Goal: Transaction & Acquisition: Purchase product/service

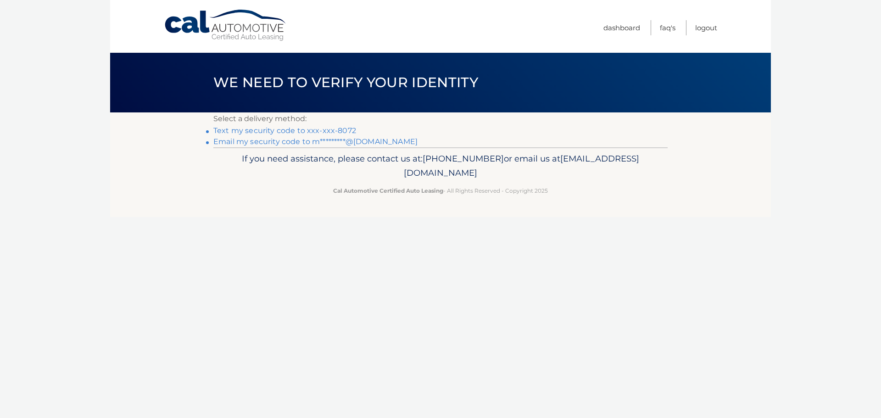
click at [225, 130] on link "Text my security code to xxx-xxx-8072" at bounding box center [284, 130] width 143 height 9
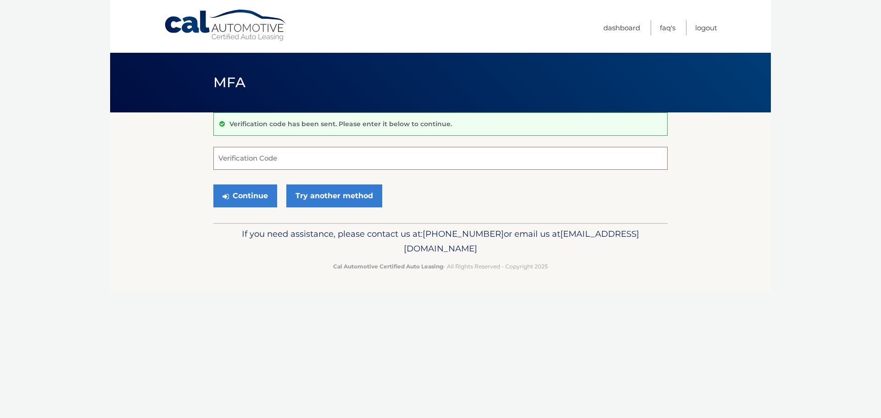
click at [312, 159] on input "Verification Code" at bounding box center [440, 158] width 454 height 23
type input "901370"
click at [249, 191] on button "Continue" at bounding box center [245, 195] width 64 height 23
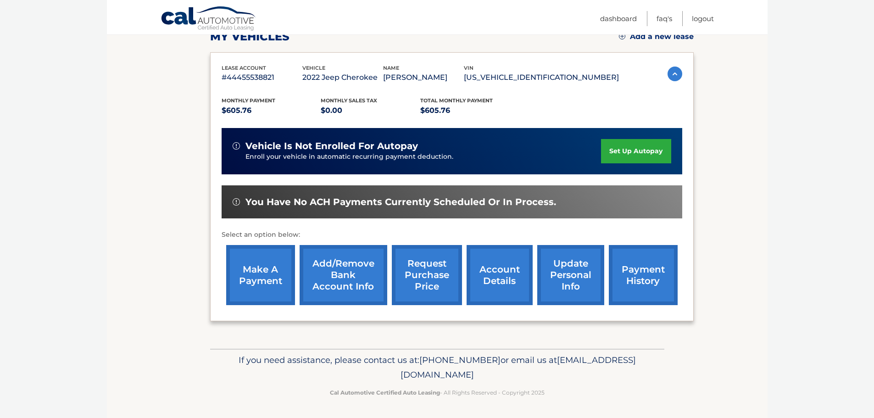
scroll to position [138, 0]
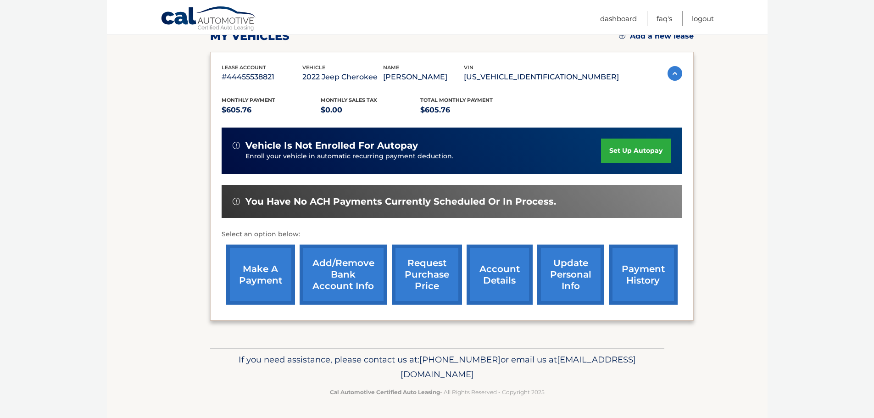
click at [284, 262] on link "make a payment" at bounding box center [260, 274] width 69 height 60
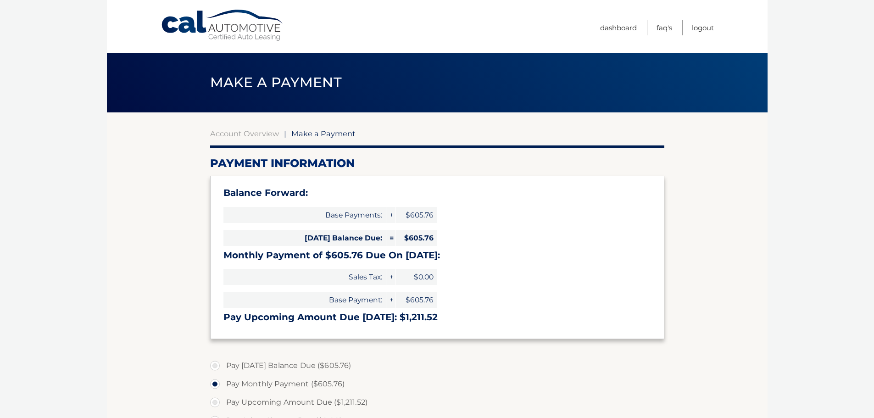
select select "N2Q5NjEzNzctOTEzNC00MmNkLWE0MWItZDczNjNkMTg2Yzcy"
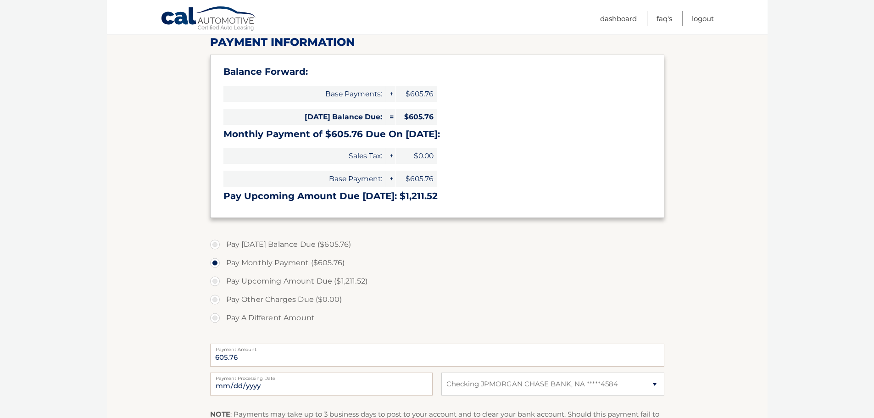
scroll to position [138, 0]
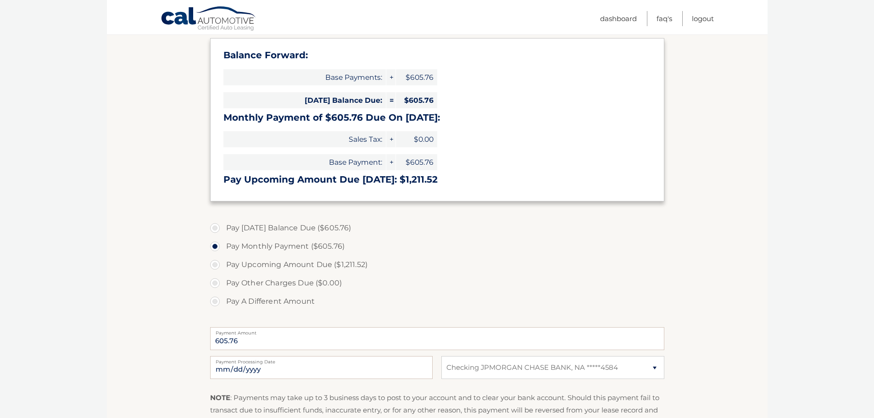
click at [216, 228] on label "Pay Today's Balance Due ($605.76)" at bounding box center [437, 228] width 454 height 18
click at [216, 228] on input "Pay Today's Balance Due ($605.76)" at bounding box center [218, 226] width 9 height 15
radio input "true"
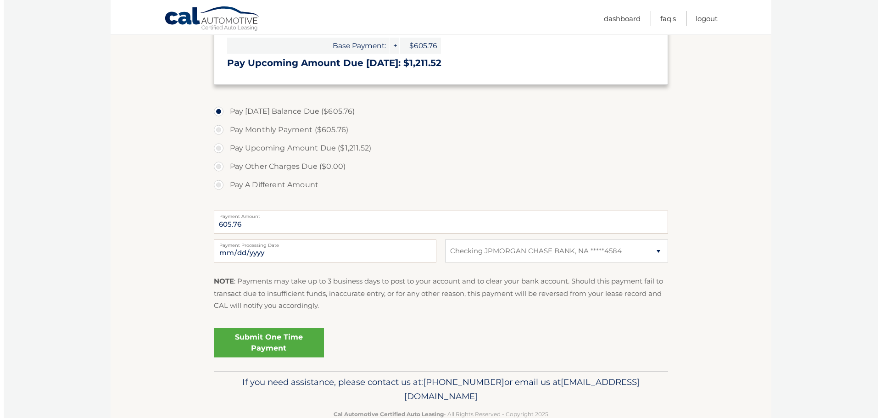
scroll to position [275, 0]
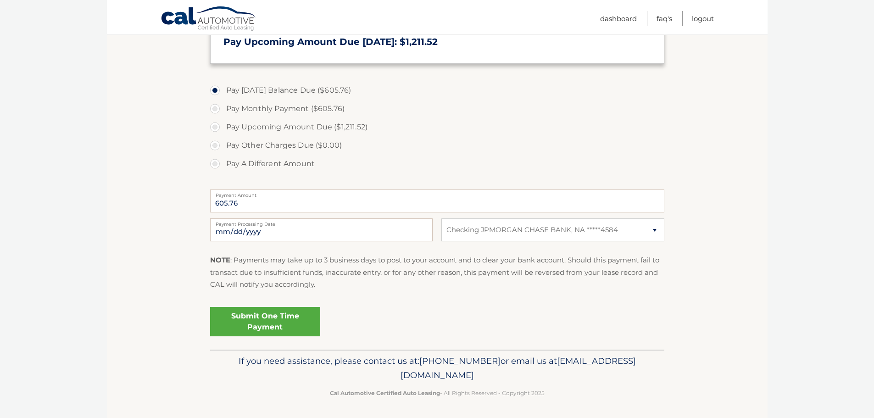
click at [285, 313] on link "Submit One Time Payment" at bounding box center [265, 321] width 110 height 29
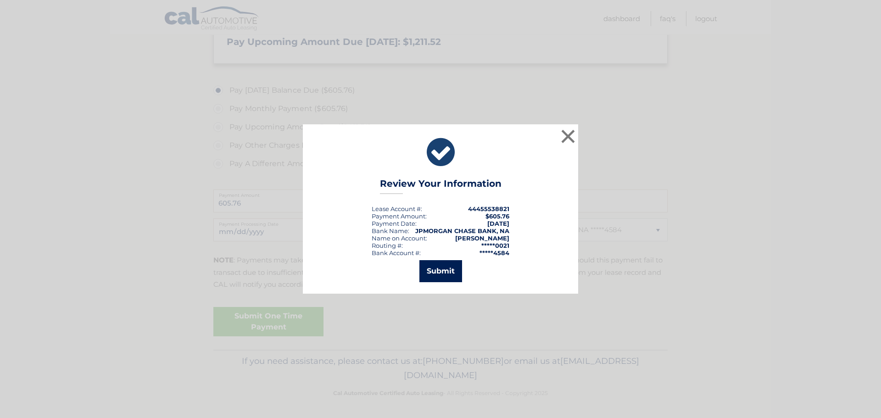
click at [434, 268] on button "Submit" at bounding box center [440, 271] width 43 height 22
